Goal: Task Accomplishment & Management: Manage account settings

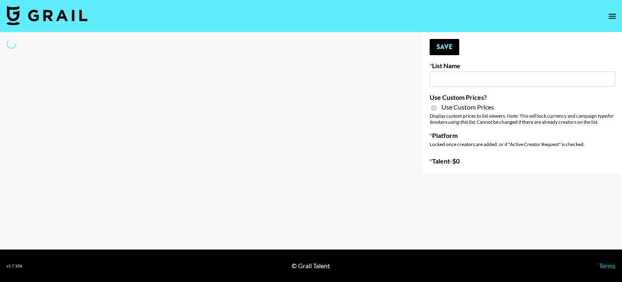
select select "Brand"
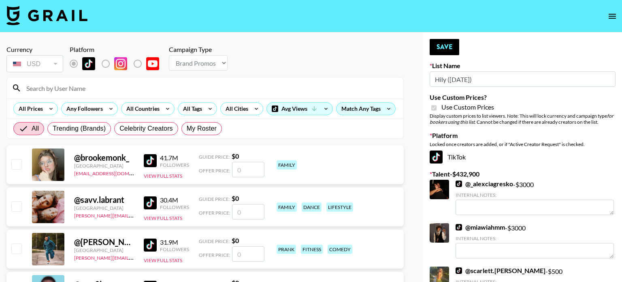
type input "Hily ([DATE])"
checkbox input "true"
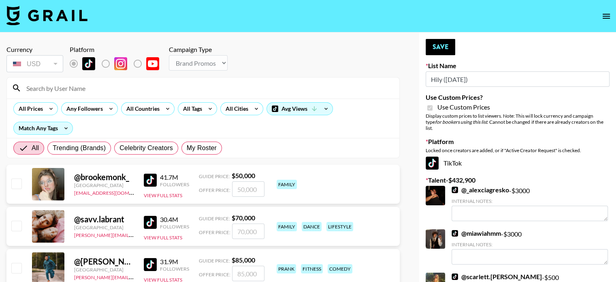
click at [90, 88] on input at bounding box center [207, 87] width 373 height 13
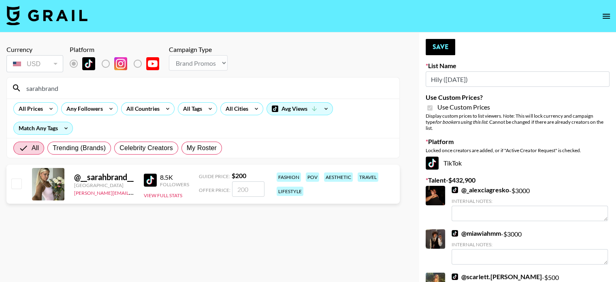
type input "sarahbrand"
click at [14, 183] on input "checkbox" at bounding box center [16, 183] width 10 height 10
checkbox input "true"
click at [245, 188] on input "200" at bounding box center [248, 188] width 32 height 15
type input "20"
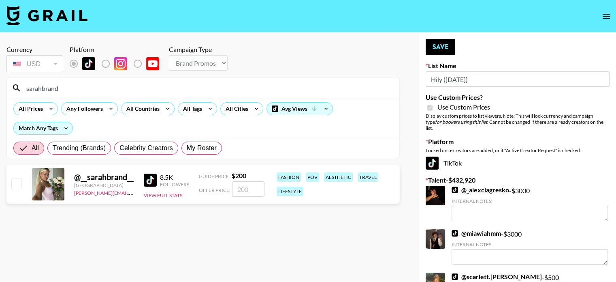
checkbox input "false"
type input "3"
checkbox input "true"
click at [240, 189] on input "350" at bounding box center [248, 188] width 32 height 15
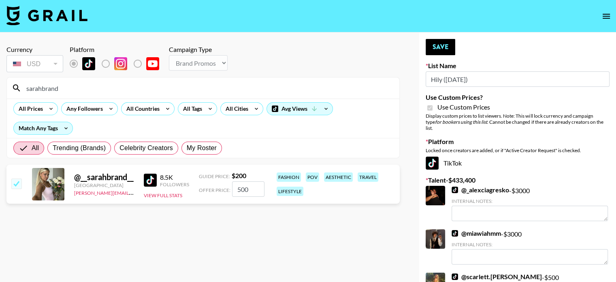
type input "500"
click at [385, 51] on div "Currency USD USD ​ Platform Campaign Type Choose Type... Song Promos Brand Prom…" at bounding box center [203, 59] width 394 height 28
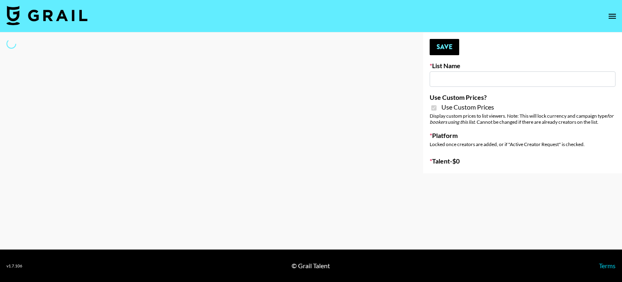
type input "Halovida ([DATE])"
checkbox input "true"
select select "Brand"
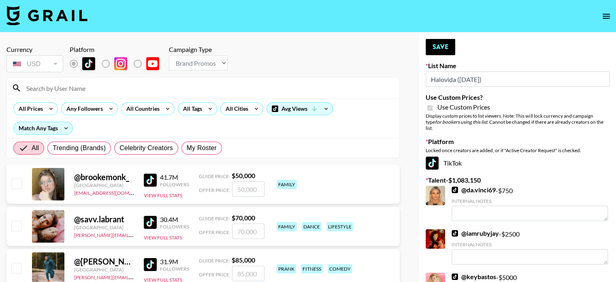
click at [74, 89] on input at bounding box center [207, 87] width 373 height 13
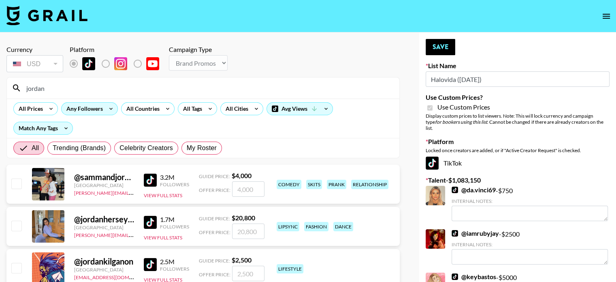
type input "jordansara"
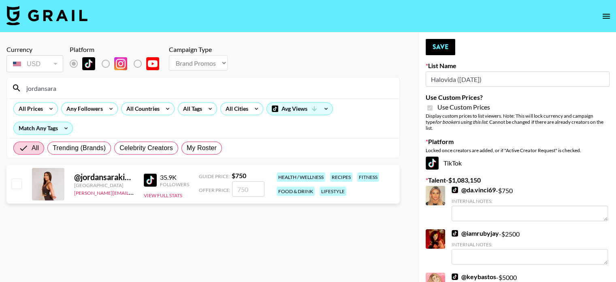
click at [16, 182] on input "checkbox" at bounding box center [16, 183] width 10 height 10
checkbox input "true"
click at [238, 188] on input "750" at bounding box center [248, 188] width 32 height 15
click at [293, 230] on section "Currency USD USD ​ Platform Campaign Type Choose Type... Song Promos Brand Prom…" at bounding box center [203, 147] width 394 height 217
click at [246, 189] on input "1000" at bounding box center [248, 188] width 32 height 15
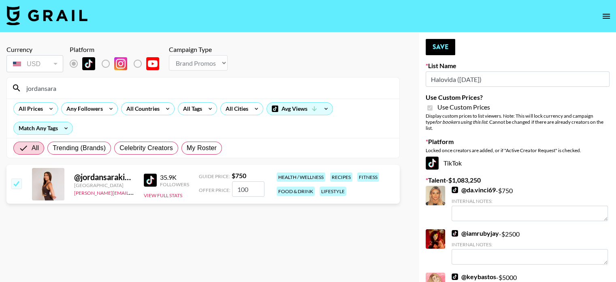
type input "10"
checkbox input "false"
type input "7"
checkbox input "true"
type input "750"
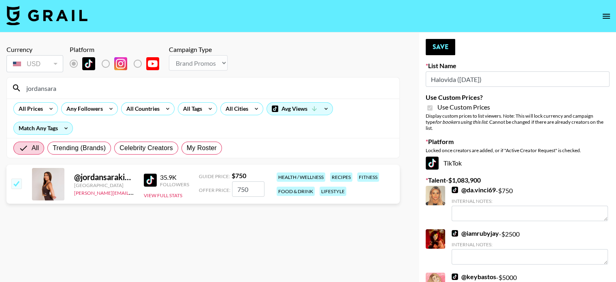
click at [67, 88] on input "jordansara" at bounding box center [207, 87] width 373 height 13
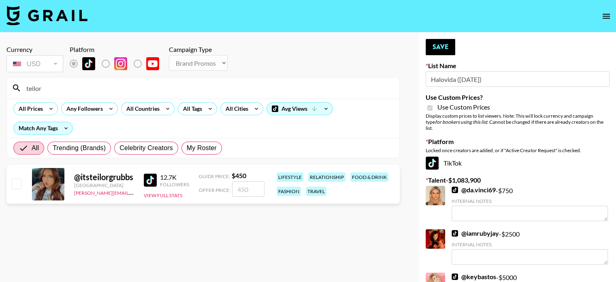
type input "teilor"
click at [16, 179] on input "checkbox" at bounding box center [16, 183] width 10 height 10
checkbox input "true"
type input "450"
click at [49, 88] on input "teilor" at bounding box center [207, 87] width 373 height 13
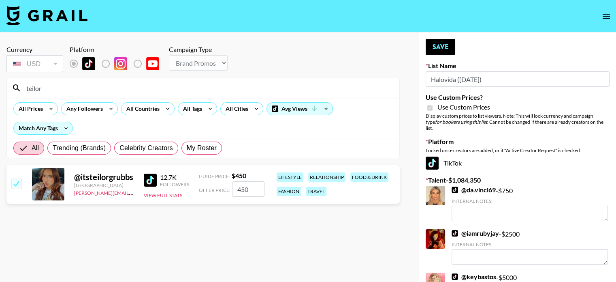
click at [49, 88] on input "teilor" at bounding box center [207, 87] width 373 height 13
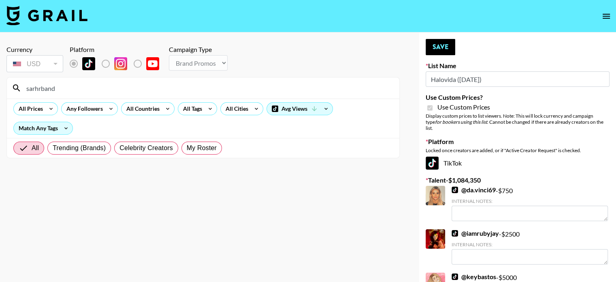
click at [40, 88] on input "sarhrband" at bounding box center [207, 87] width 373 height 13
click at [78, 88] on input "sarahband" at bounding box center [207, 87] width 373 height 13
type input "sarahband"
click at [116, 227] on section "Currency USD USD ​ Platform Campaign Type Choose Type... Song Promos Brand Prom…" at bounding box center [203, 147] width 394 height 217
click at [69, 92] on input "sarahband" at bounding box center [207, 87] width 373 height 13
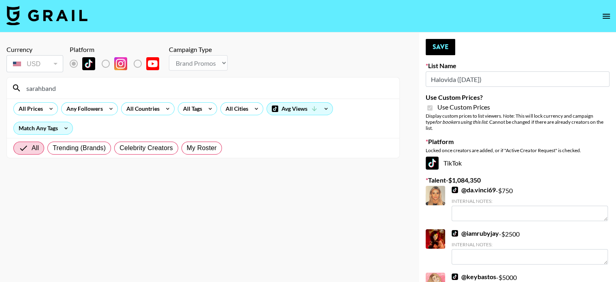
click at [69, 92] on input "sarahband" at bounding box center [207, 87] width 373 height 13
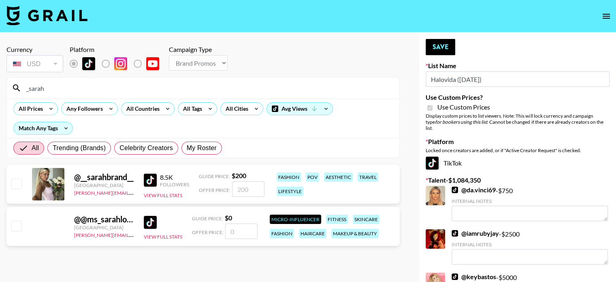
type input "_sarah"
click at [18, 181] on input "checkbox" at bounding box center [16, 183] width 10 height 10
checkbox input "true"
click at [244, 185] on input "200" at bounding box center [248, 188] width 32 height 15
type input "20"
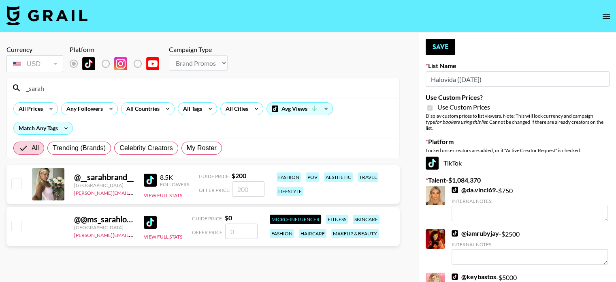
checkbox input "false"
type input "3"
checkbox input "true"
type input "300"
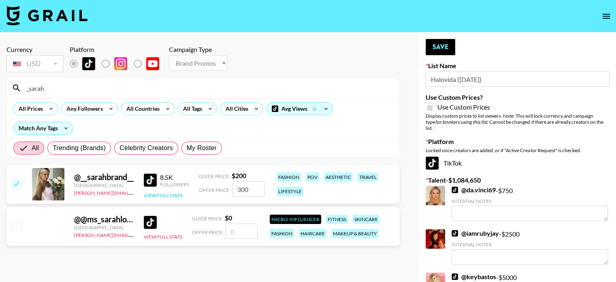
click at [176, 195] on button "View Full Stats" at bounding box center [163, 195] width 38 height 6
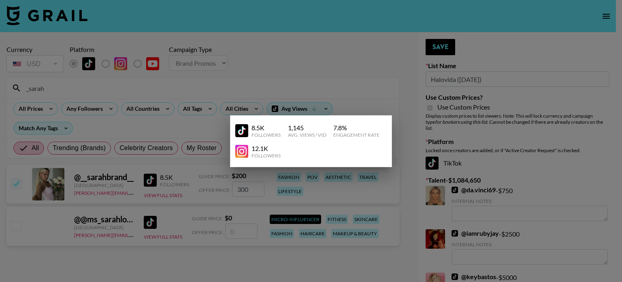
click at [400, 90] on div at bounding box center [311, 141] width 622 height 282
